Goal: Task Accomplishment & Management: Complete application form

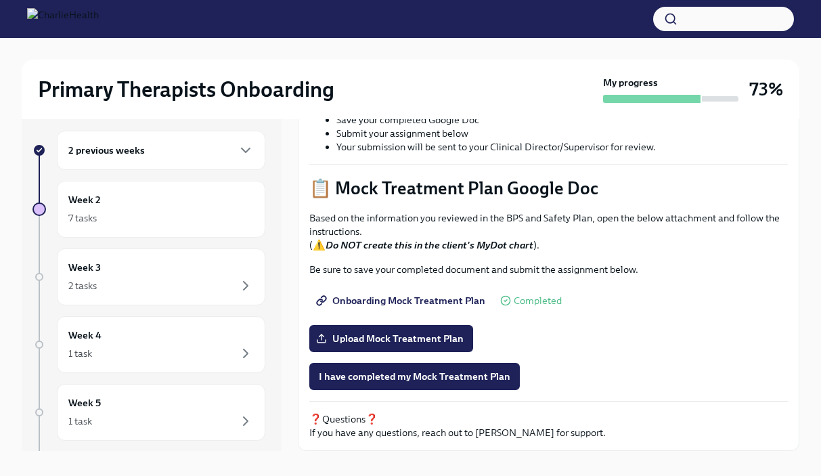
scroll to position [11, 0]
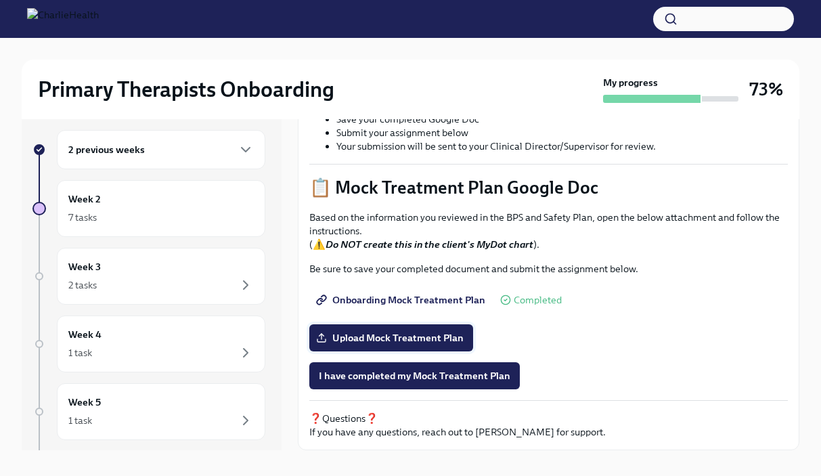
click at [424, 333] on span "Upload Mock Treatment Plan" at bounding box center [391, 338] width 145 height 14
click at [0, 0] on input "Upload Mock Treatment Plan" at bounding box center [0, 0] width 0 height 0
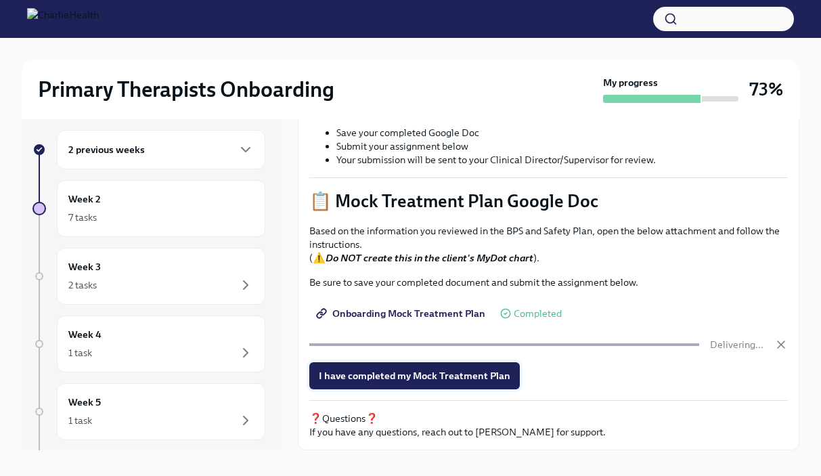
scroll to position [489, 0]
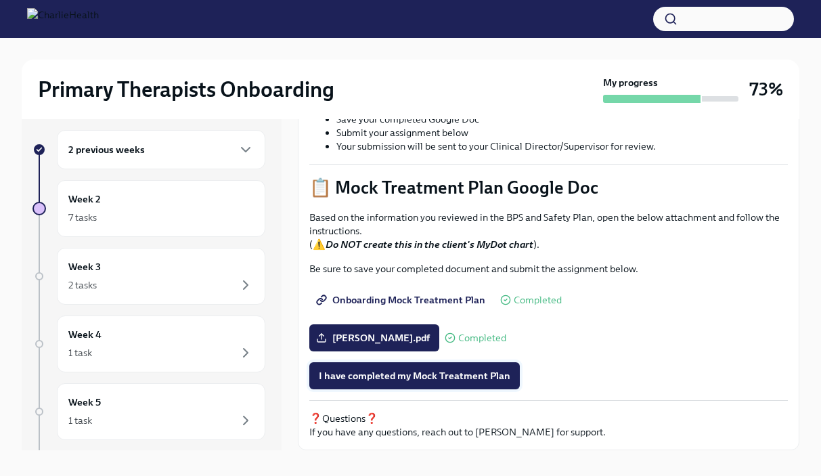
click at [462, 375] on span "I have completed my Mock Treatment Plan" at bounding box center [415, 376] width 192 height 14
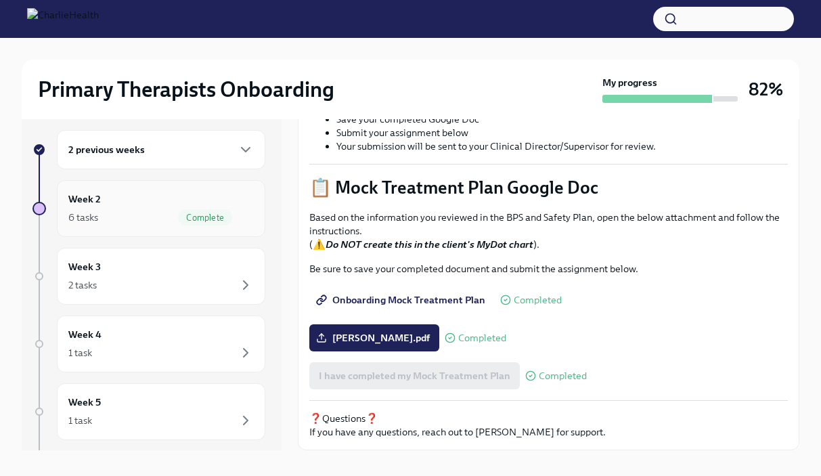
click at [168, 220] on div "6 tasks Complete" at bounding box center [160, 217] width 185 height 16
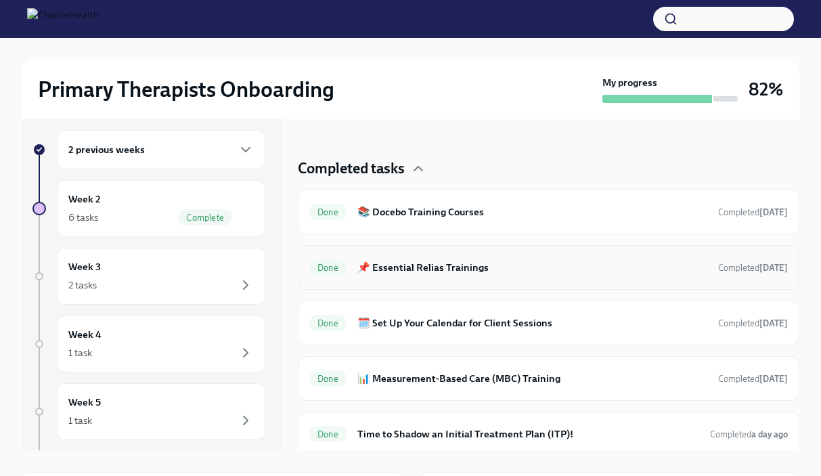
scroll to position [255, 0]
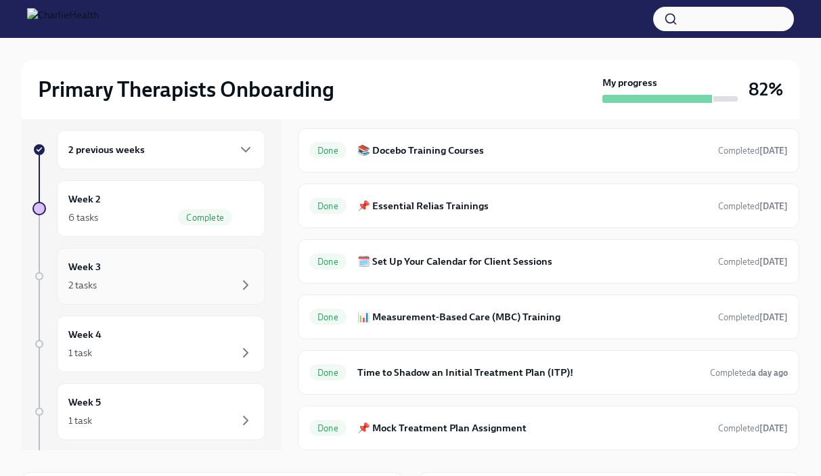
click at [137, 277] on div "2 tasks" at bounding box center [160, 285] width 185 height 16
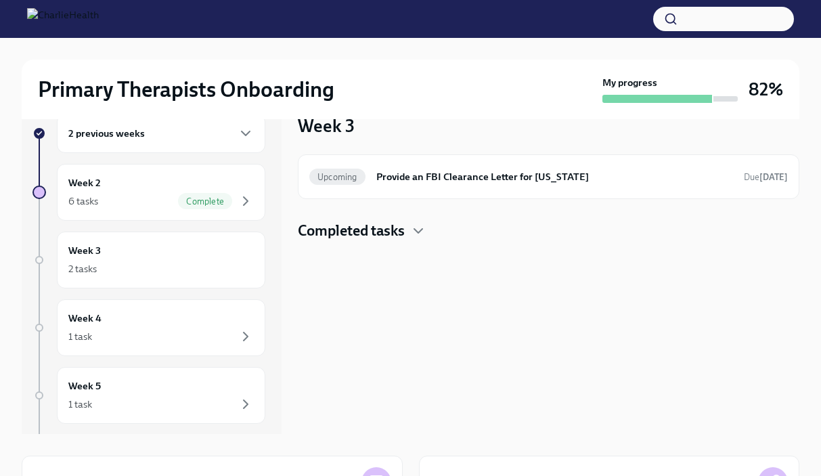
scroll to position [32, 0]
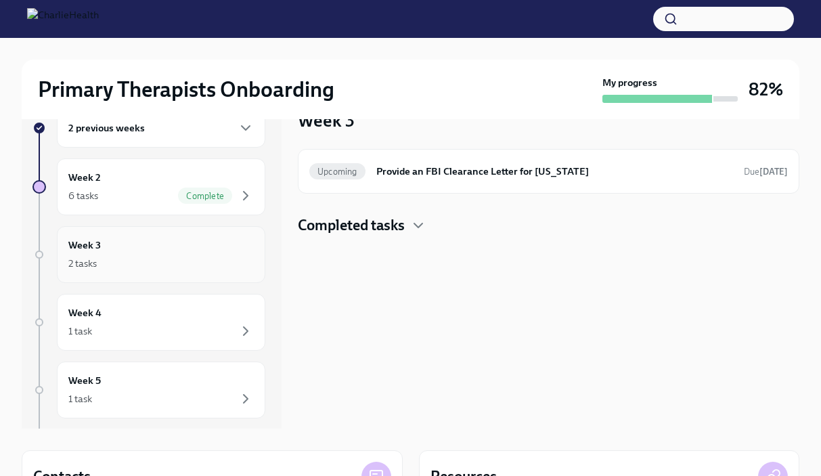
click at [137, 265] on div "2 tasks" at bounding box center [160, 263] width 185 height 16
click at [151, 315] on div "Week 4 1 task" at bounding box center [160, 322] width 185 height 34
click at [150, 386] on div "Week 5 1 task" at bounding box center [160, 390] width 185 height 34
click at [160, 189] on div "6 tasks Complete" at bounding box center [160, 195] width 185 height 16
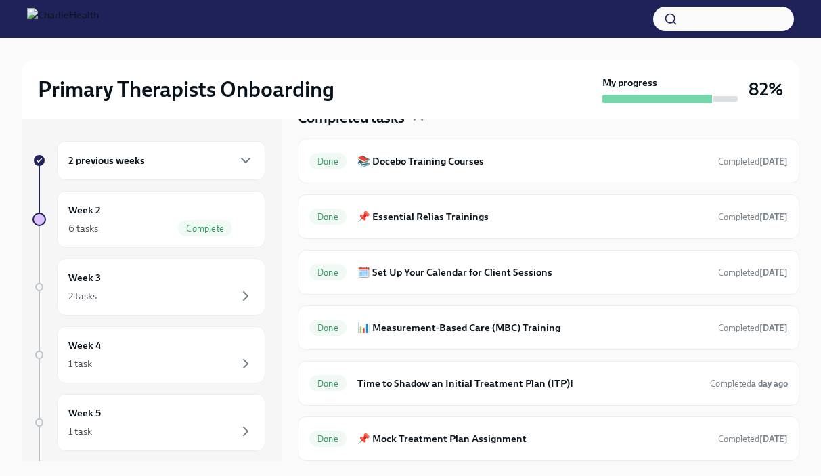
click at [82, 20] on img at bounding box center [63, 19] width 72 height 22
click at [29, 23] on img at bounding box center [63, 19] width 72 height 22
click at [693, 20] on button "button" at bounding box center [723, 19] width 141 height 24
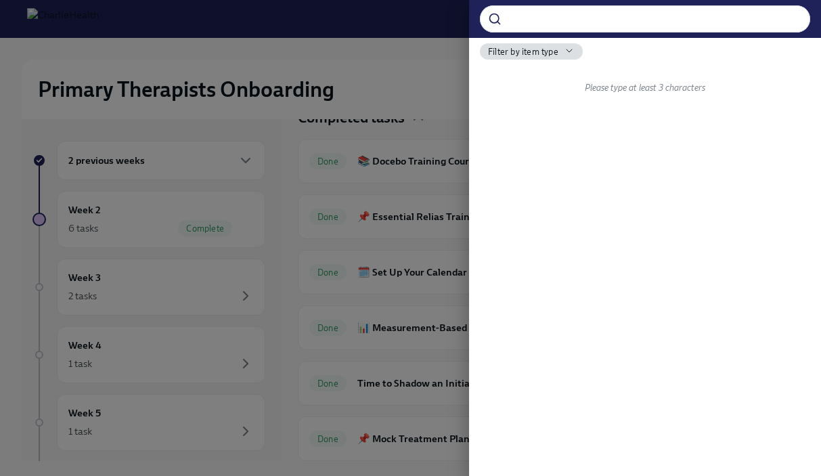
click at [453, 74] on div at bounding box center [410, 238] width 821 height 476
